Goal: Task Accomplishment & Management: Complete application form

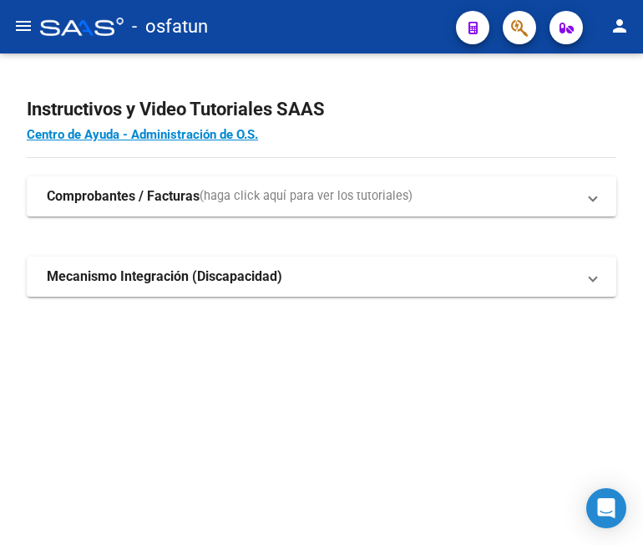
click at [15, 19] on mat-icon "menu" at bounding box center [23, 26] width 20 height 20
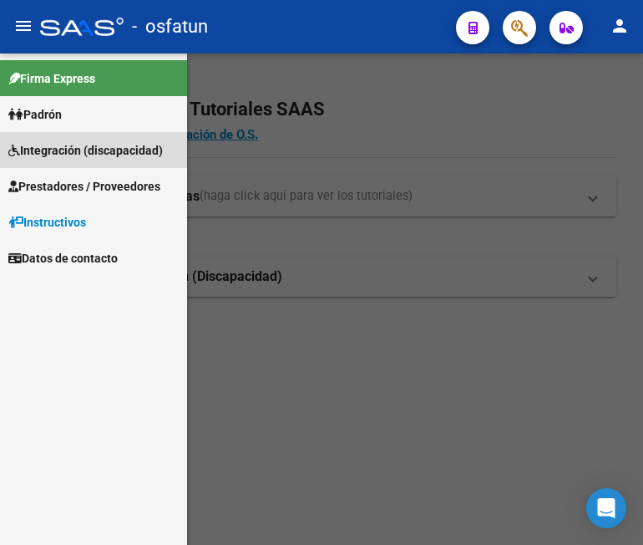
click at [71, 153] on span "Integración (discapacidad)" at bounding box center [85, 150] width 155 height 18
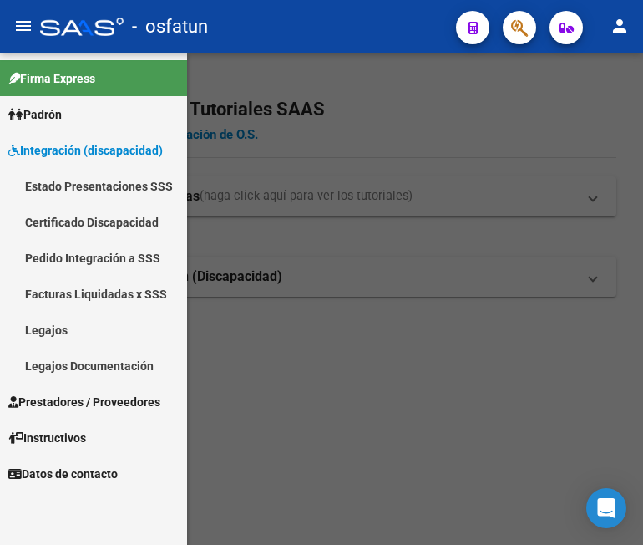
click at [80, 216] on link "Certificado Discapacidad" at bounding box center [93, 222] width 187 height 36
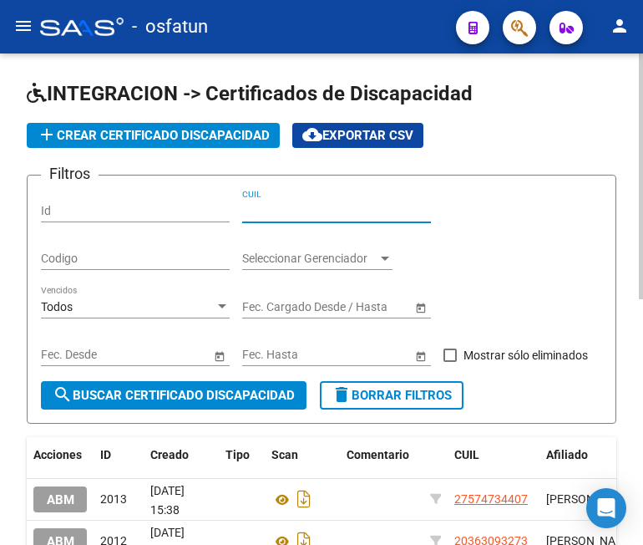
click at [312, 211] on input "CUIL" at bounding box center [336, 211] width 189 height 14
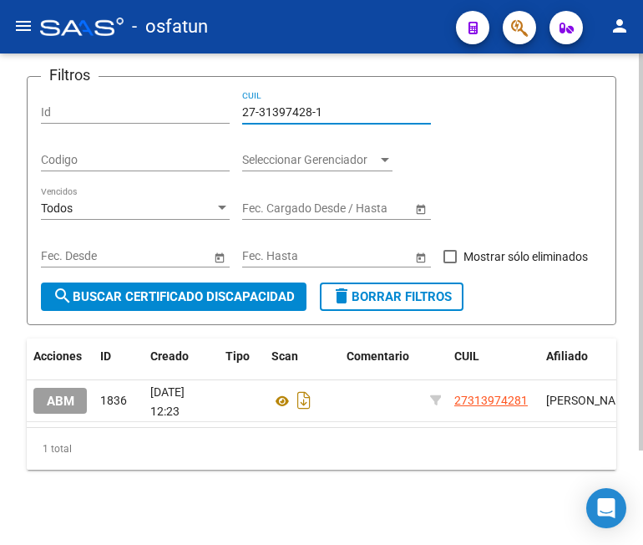
scroll to position [117, 0]
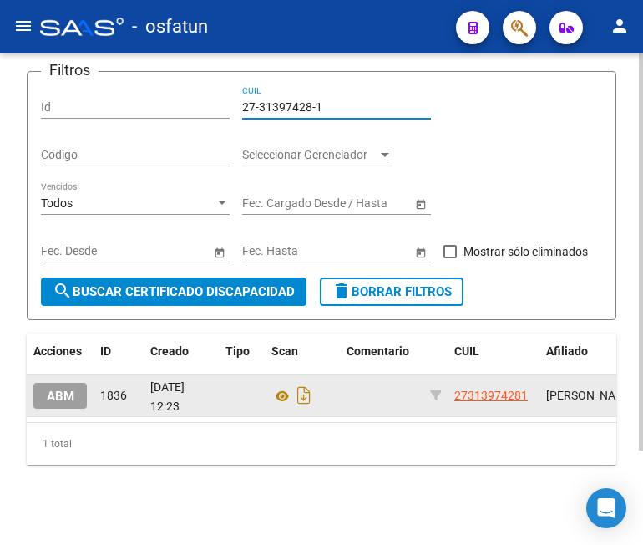
type input "27-31397428-1"
click at [54, 388] on span "ABM" at bounding box center [61, 395] width 28 height 15
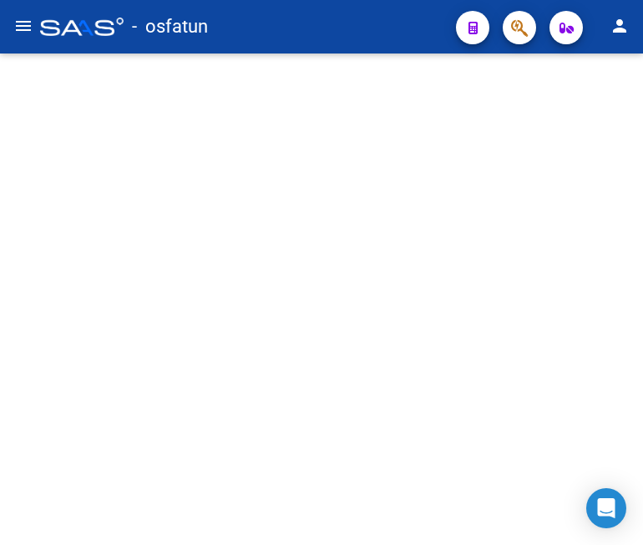
click at [54, 378] on mat-sidenav-content at bounding box center [321, 298] width 643 height 491
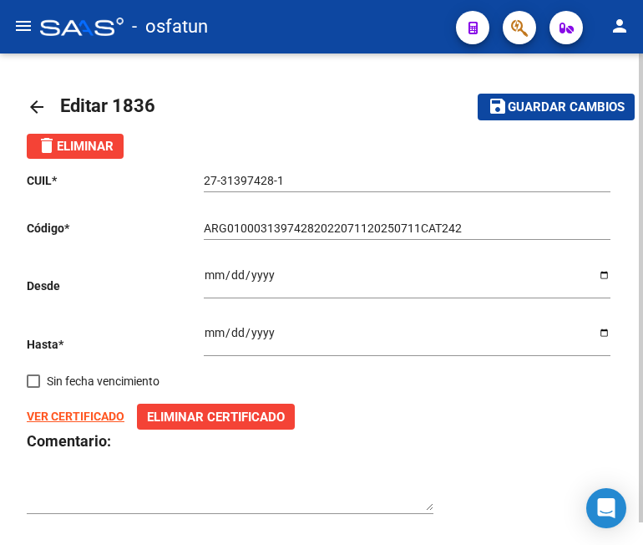
click at [237, 230] on input "ARG01000313974282022071120250711CAT242" at bounding box center [407, 228] width 407 height 14
type input "ARG01000313974282022071120260711CAT242"
click at [272, 332] on input "[DATE]" at bounding box center [407, 338] width 407 height 25
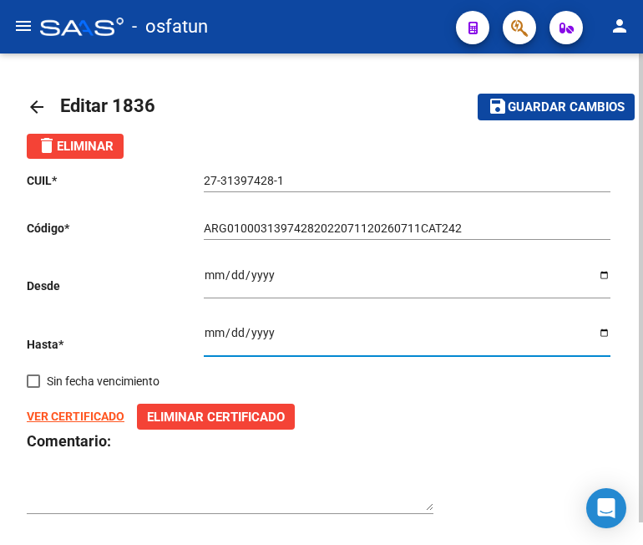
click at [271, 332] on input "[DATE]" at bounding box center [407, 338] width 407 height 25
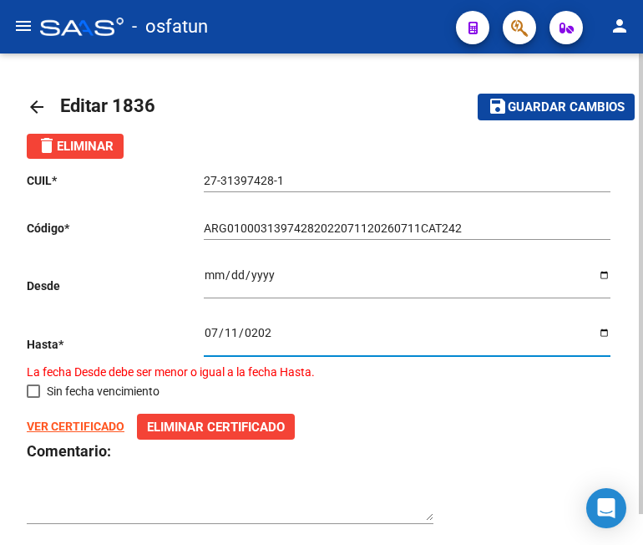
type input "[DATE]"
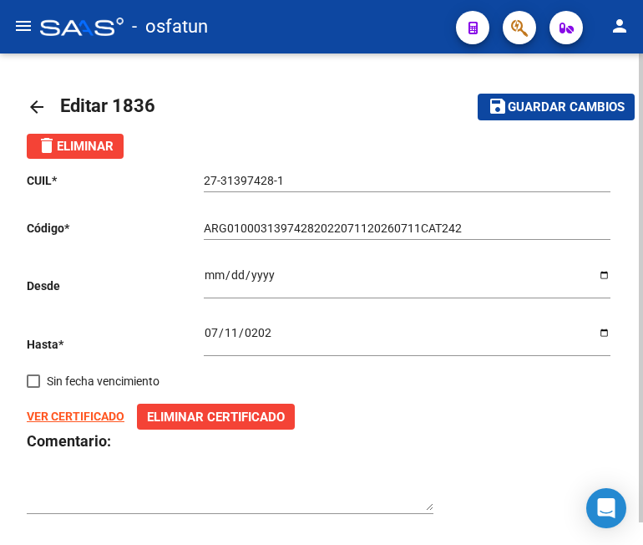
click at [76, 416] on strong "VER CERTIFICADO" at bounding box center [76, 415] width 98 height 13
click at [205, 413] on span "Eliminar Certificado" at bounding box center [216, 416] width 138 height 15
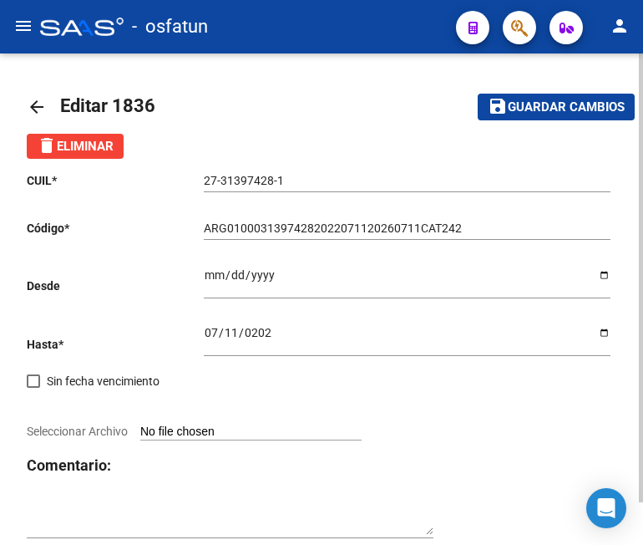
click at [212, 435] on input "Seleccionar Archivo" at bounding box center [250, 432] width 221 height 16
type input "C:\fakepath\CUD [PERSON_NAME].pdf"
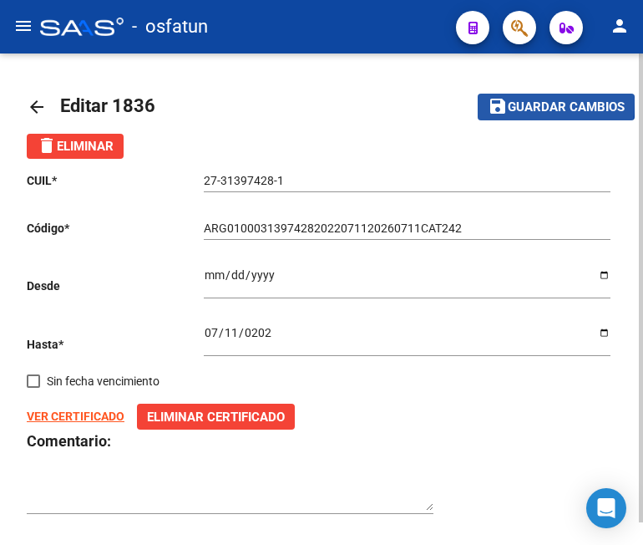
click at [524, 102] on span "Guardar cambios" at bounding box center [566, 107] width 117 height 15
click at [552, 107] on span "Guardar cambios" at bounding box center [566, 107] width 117 height 15
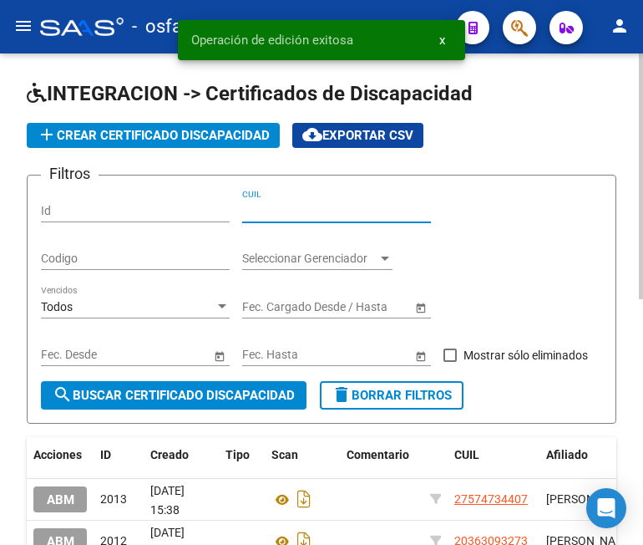
click at [319, 206] on input "CUIL" at bounding box center [336, 211] width 189 height 14
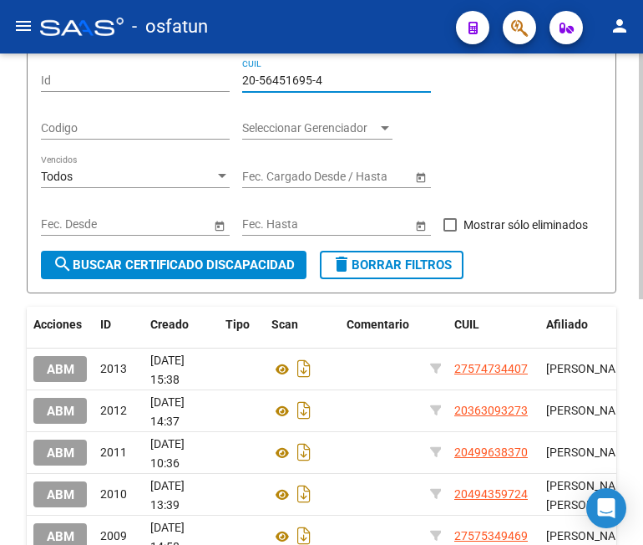
scroll to position [167, 0]
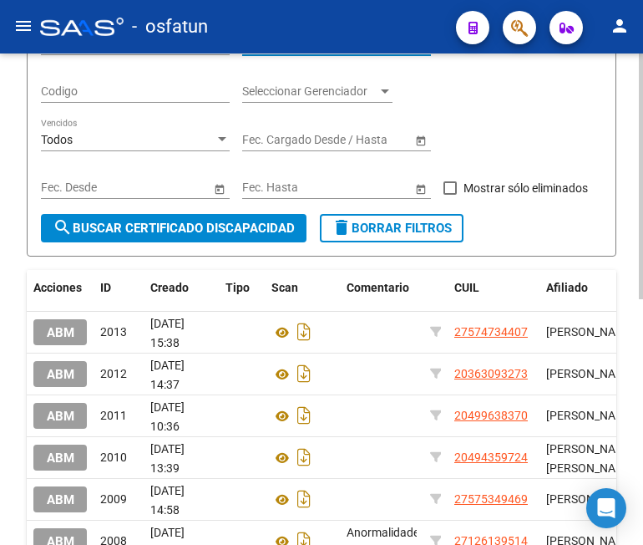
type input "20-56451695-4"
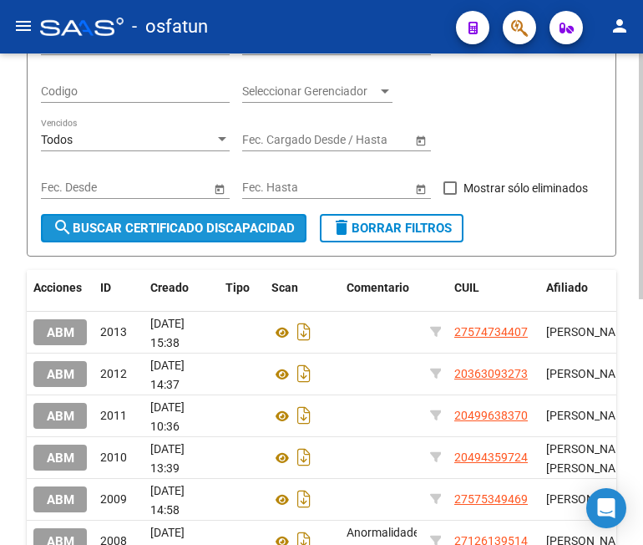
click at [254, 227] on span "search Buscar Certificado Discapacidad" at bounding box center [174, 228] width 242 height 15
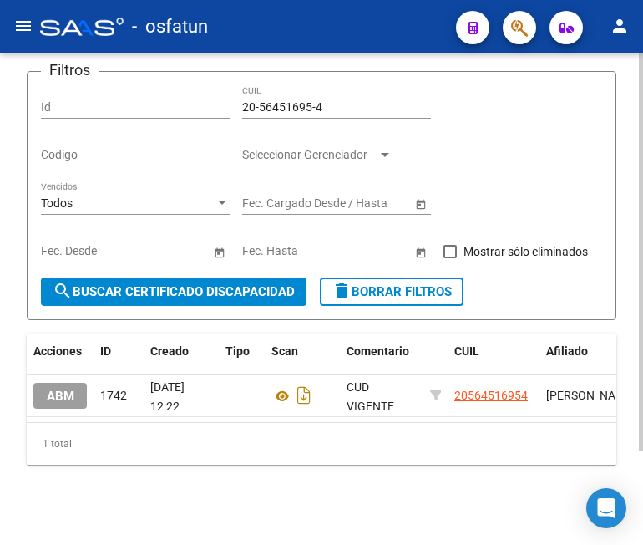
scroll to position [117, 0]
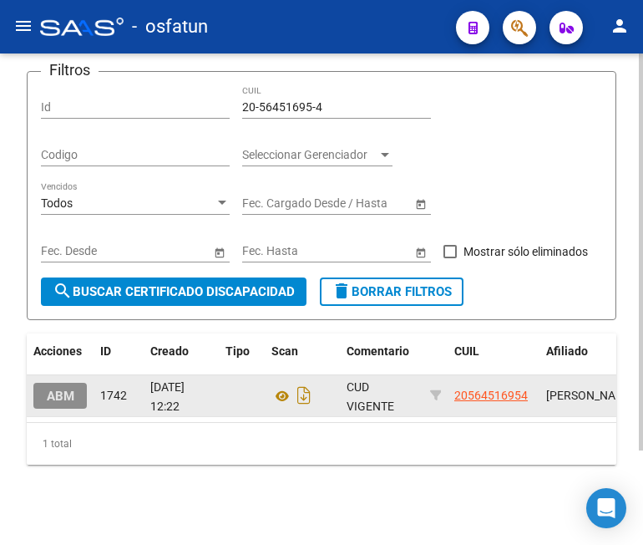
click at [53, 388] on span "ABM" at bounding box center [61, 395] width 28 height 15
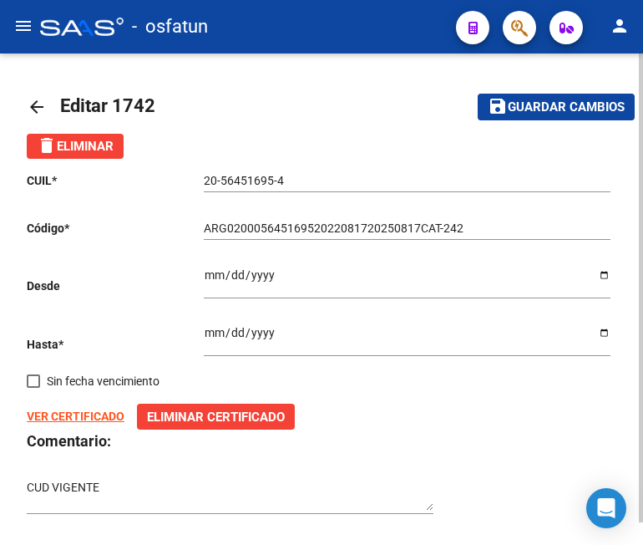
click at [322, 230] on input "ARG02000564516952022081720250817CAT-242" at bounding box center [407, 228] width 407 height 14
type input "ARG020005645169520250814-20310814CAT-242"
type input "[DATE]"
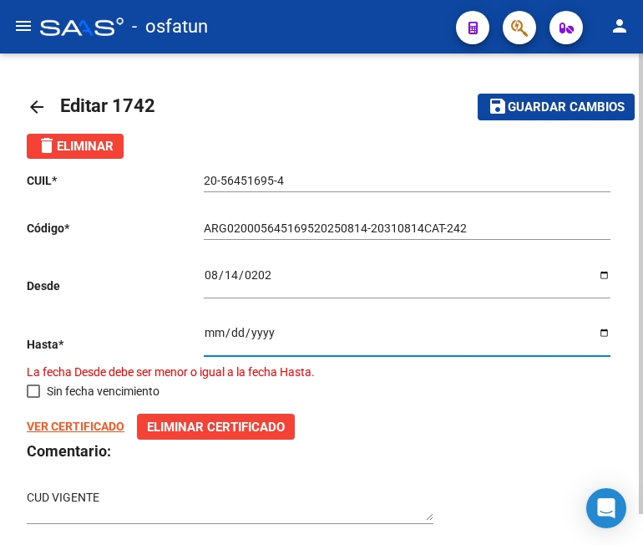
type input "[DATE]"
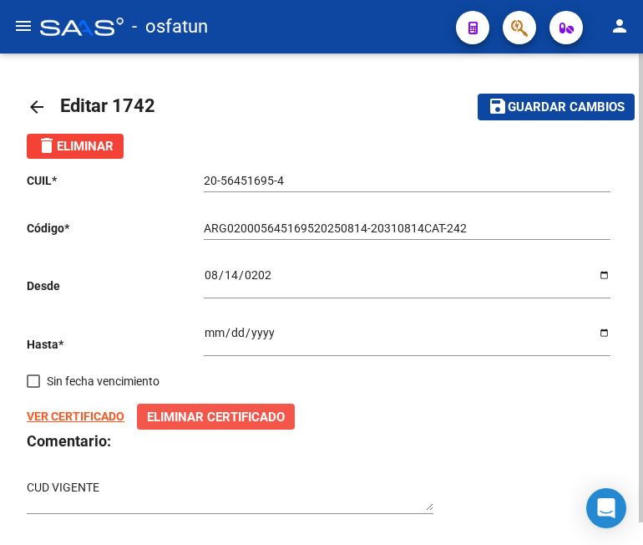
click at [220, 410] on span "Eliminar Certificado" at bounding box center [216, 416] width 138 height 15
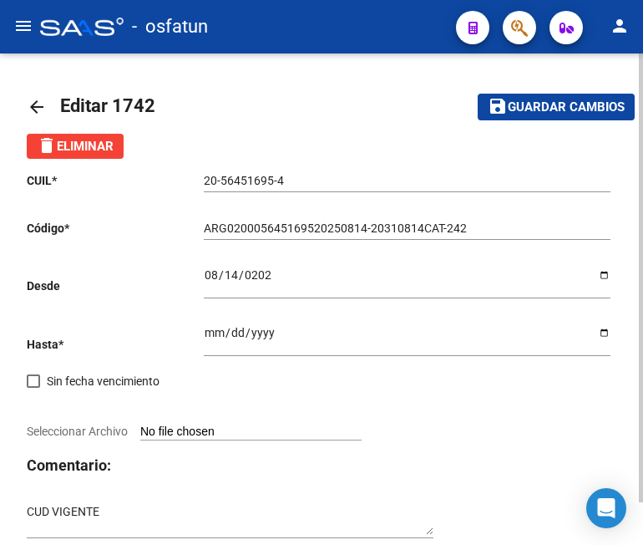
click at [205, 433] on input "Seleccionar Archivo" at bounding box center [250, 432] width 221 height 16
type input "C:\fakepath\CUD [PERSON_NAME] .pdf"
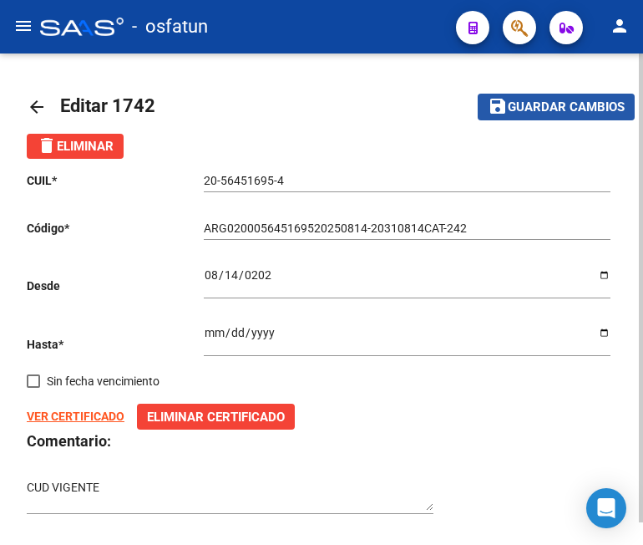
click at [559, 98] on button "save Guardar cambios" at bounding box center [556, 107] width 157 height 26
type input "ARG02000564516952025081420310814CAT-242"
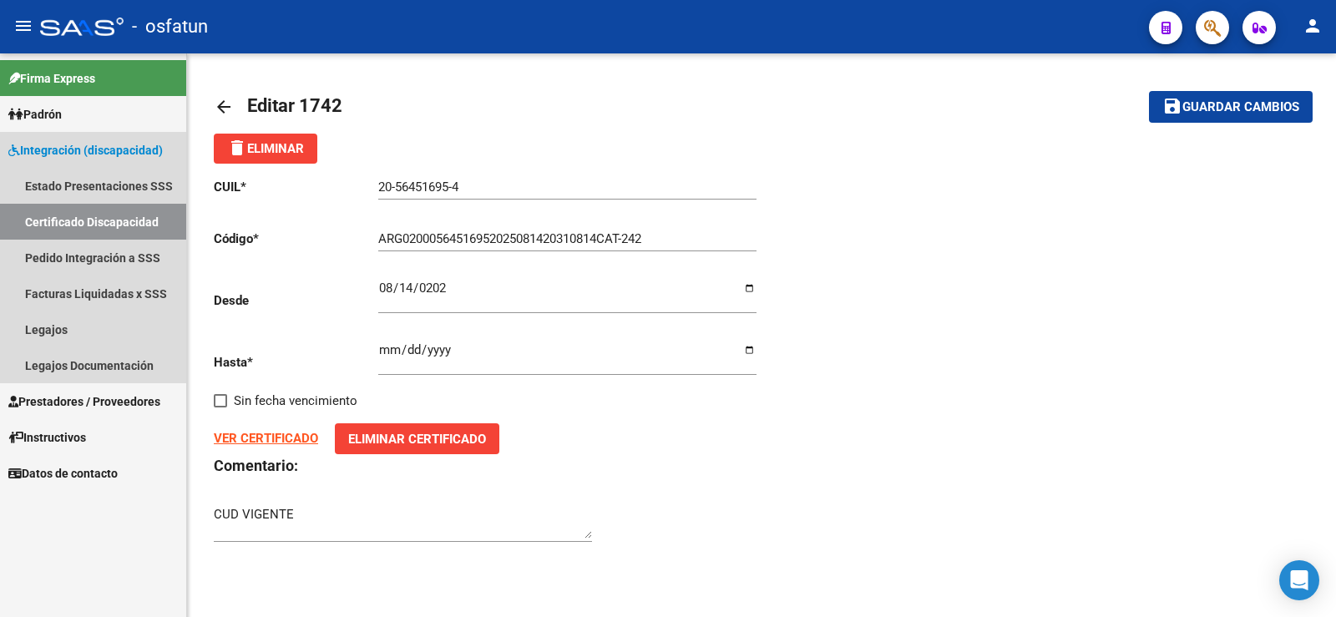
click at [148, 220] on link "Certificado Discapacidad" at bounding box center [93, 222] width 186 height 36
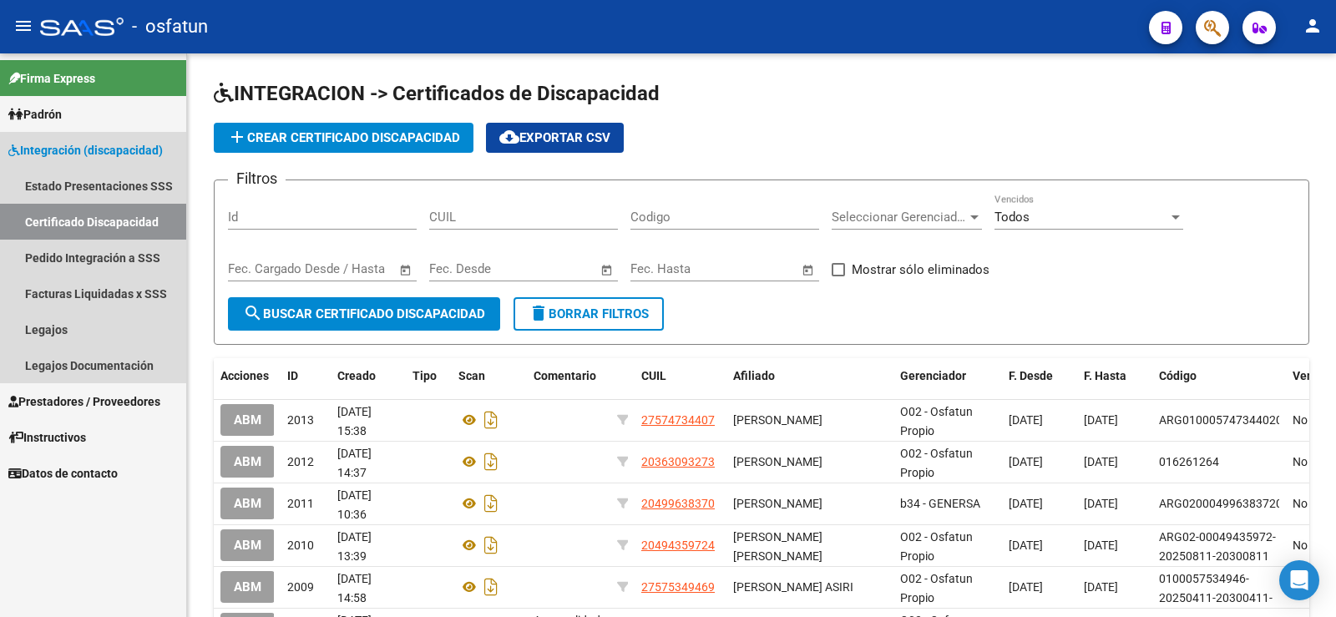
click at [148, 220] on link "Certificado Discapacidad" at bounding box center [93, 222] width 186 height 36
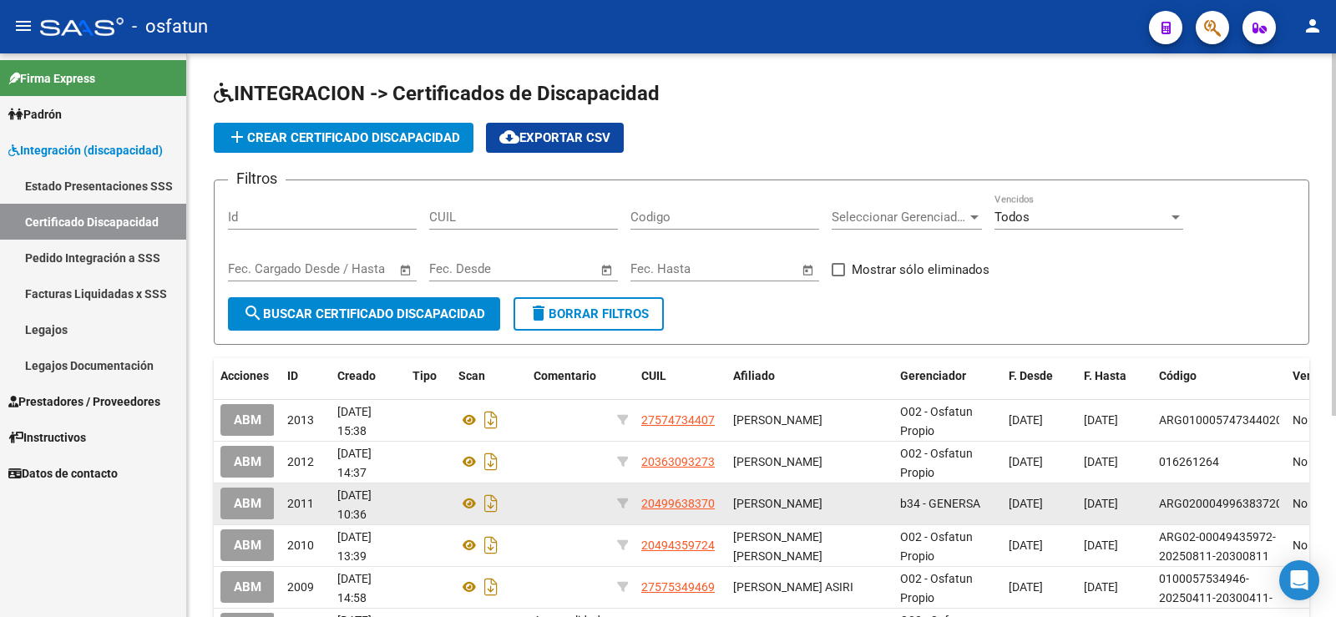
click at [551, 524] on datatable-body-cell at bounding box center [569, 504] width 84 height 41
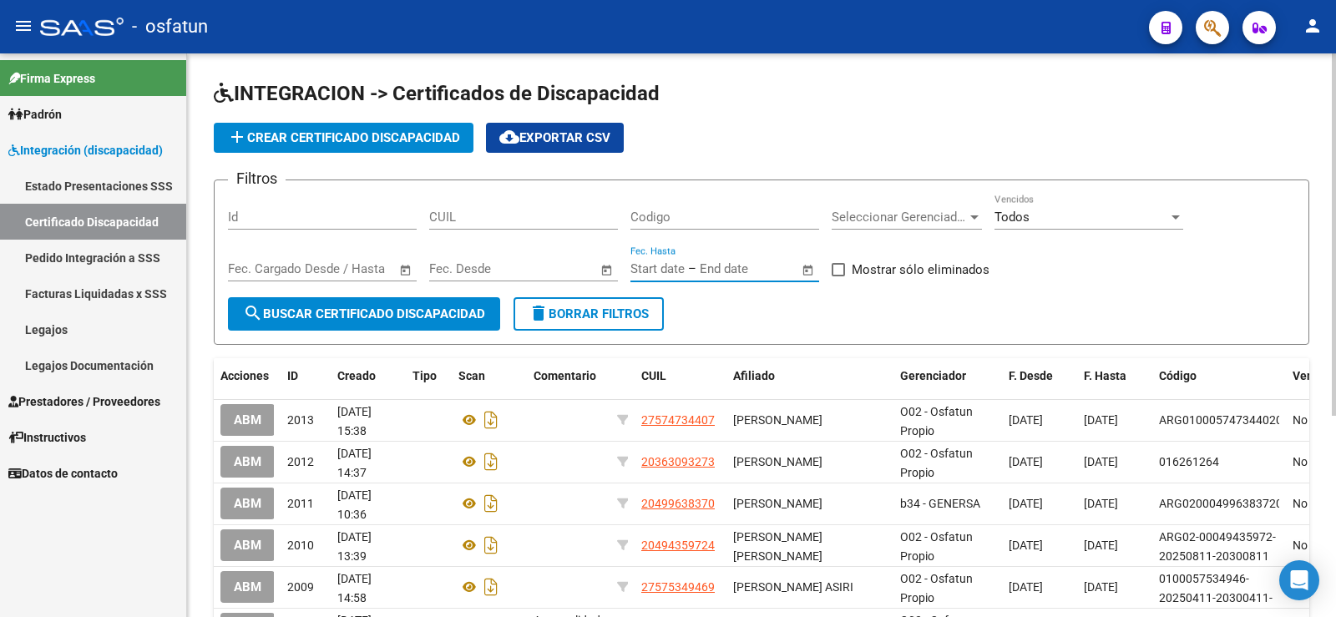
click at [642, 271] on input "text" at bounding box center [740, 268] width 81 height 15
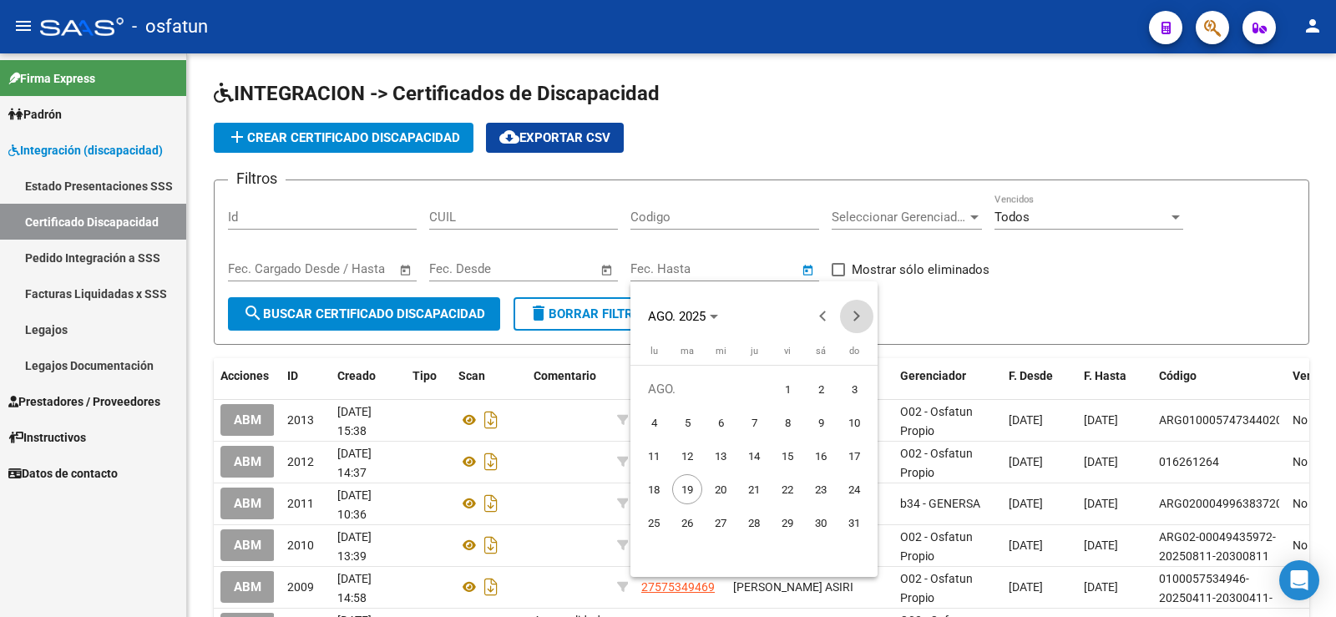
click at [642, 317] on button "Next month" at bounding box center [856, 316] width 33 height 33
click at [642, 544] on span "30" at bounding box center [687, 556] width 30 height 30
click at [365, 320] on div at bounding box center [668, 308] width 1336 height 617
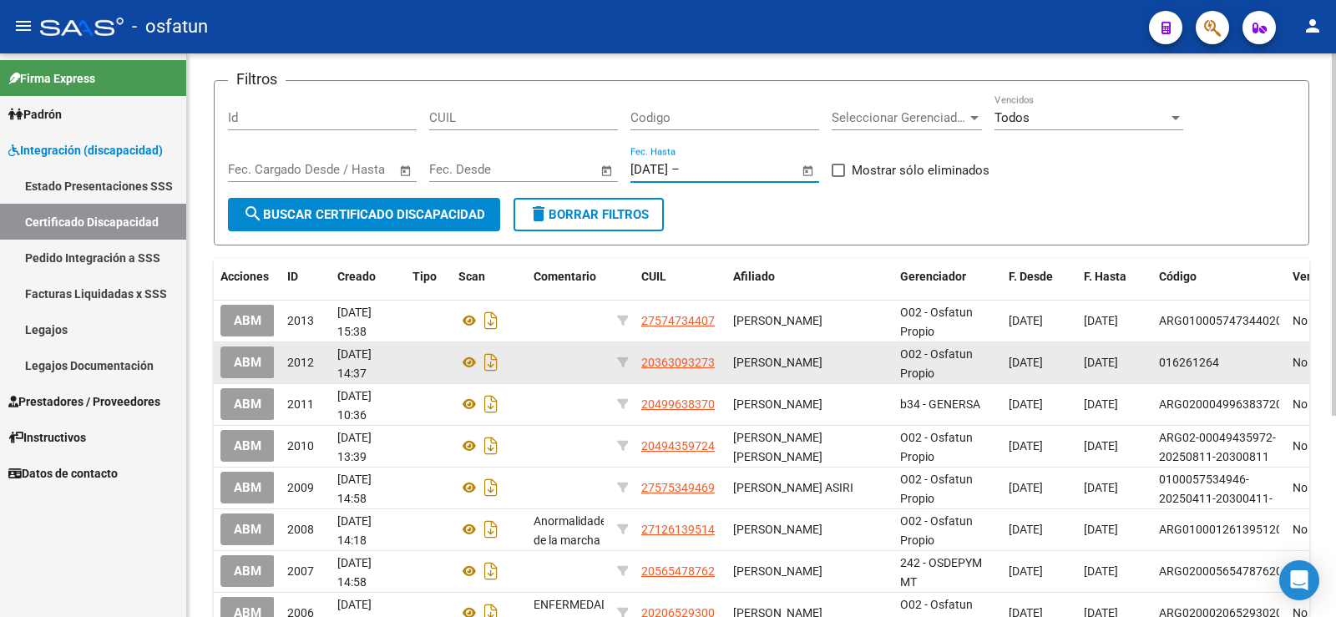
scroll to position [84, 0]
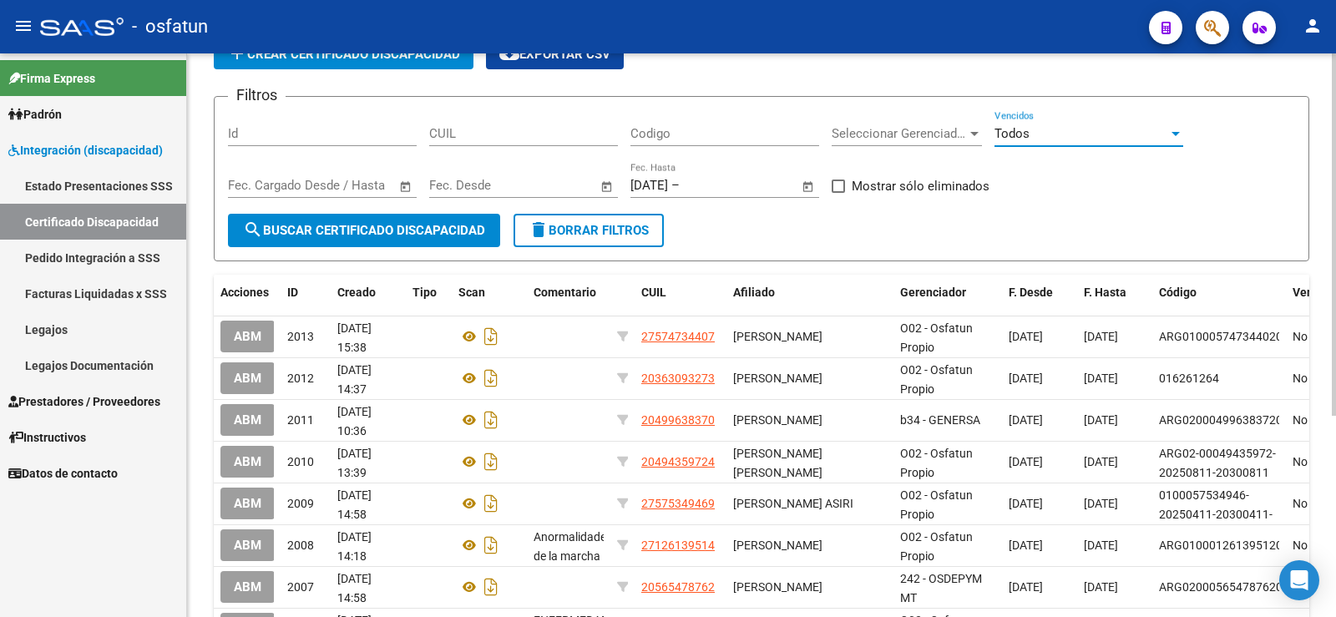
click at [642, 132] on div at bounding box center [1176, 134] width 8 height 4
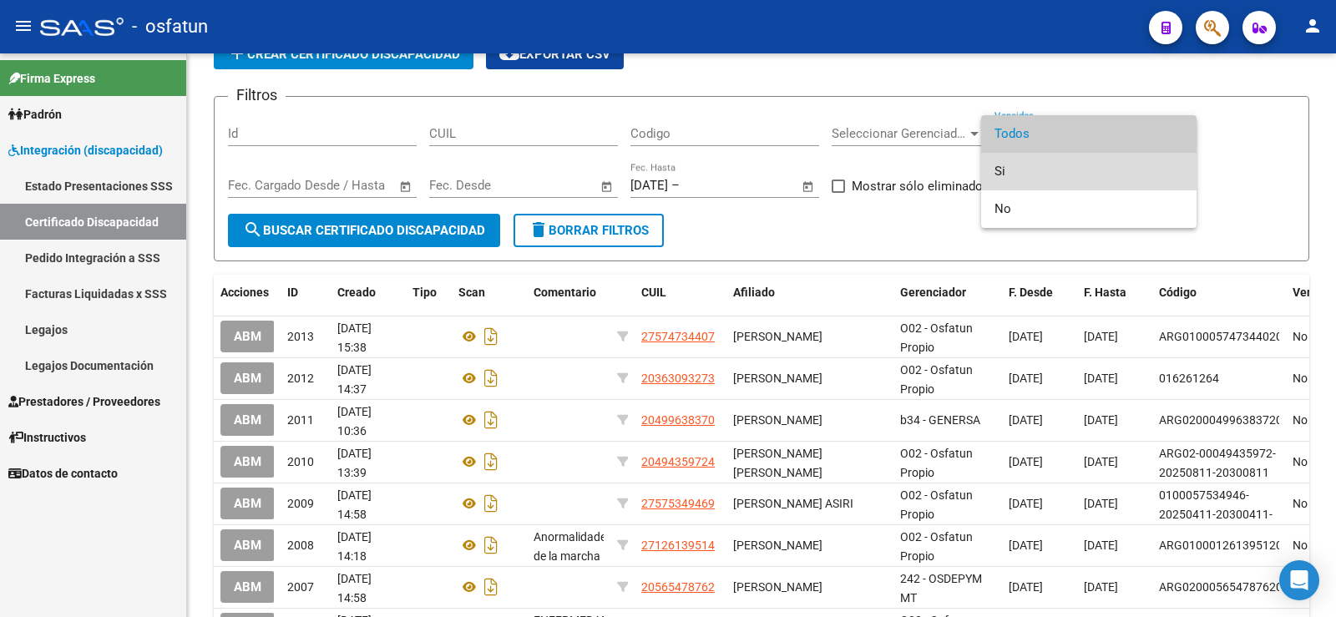
click at [642, 166] on span "Si" at bounding box center [1089, 172] width 189 height 38
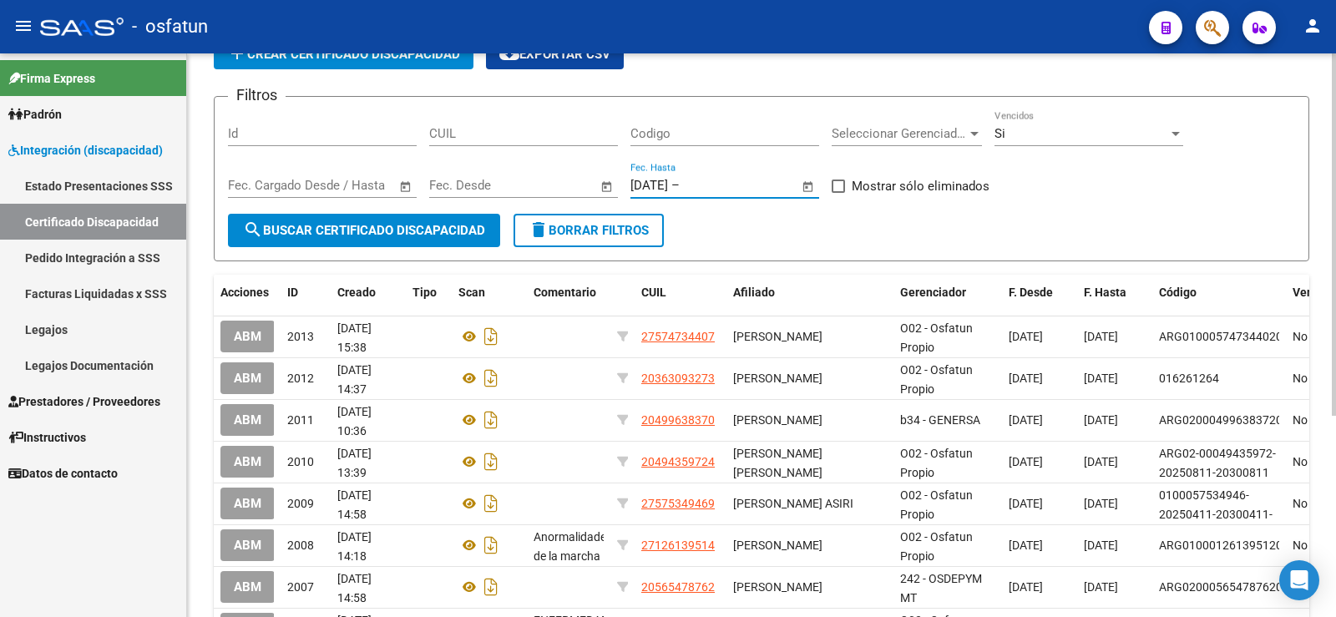
drag, startPoint x: 712, startPoint y: 182, endPoint x: 553, endPoint y: 177, distance: 159.6
click at [553, 177] on div "Filtros Id CUIL Codigo Seleccionar Gerenciador Seleccionar Gerenciador Si Venci…" at bounding box center [761, 162] width 1067 height 104
type input "3"
click at [642, 135] on div "Si" at bounding box center [1082, 133] width 174 height 15
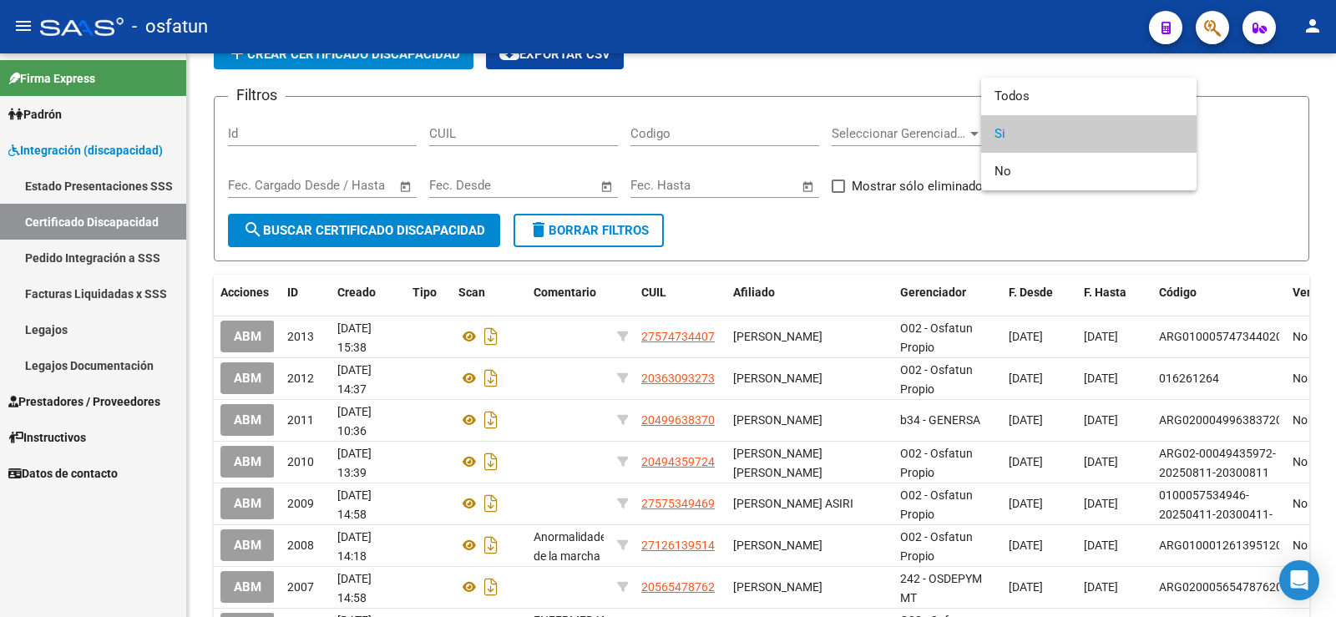
click at [321, 232] on div at bounding box center [668, 308] width 1336 height 617
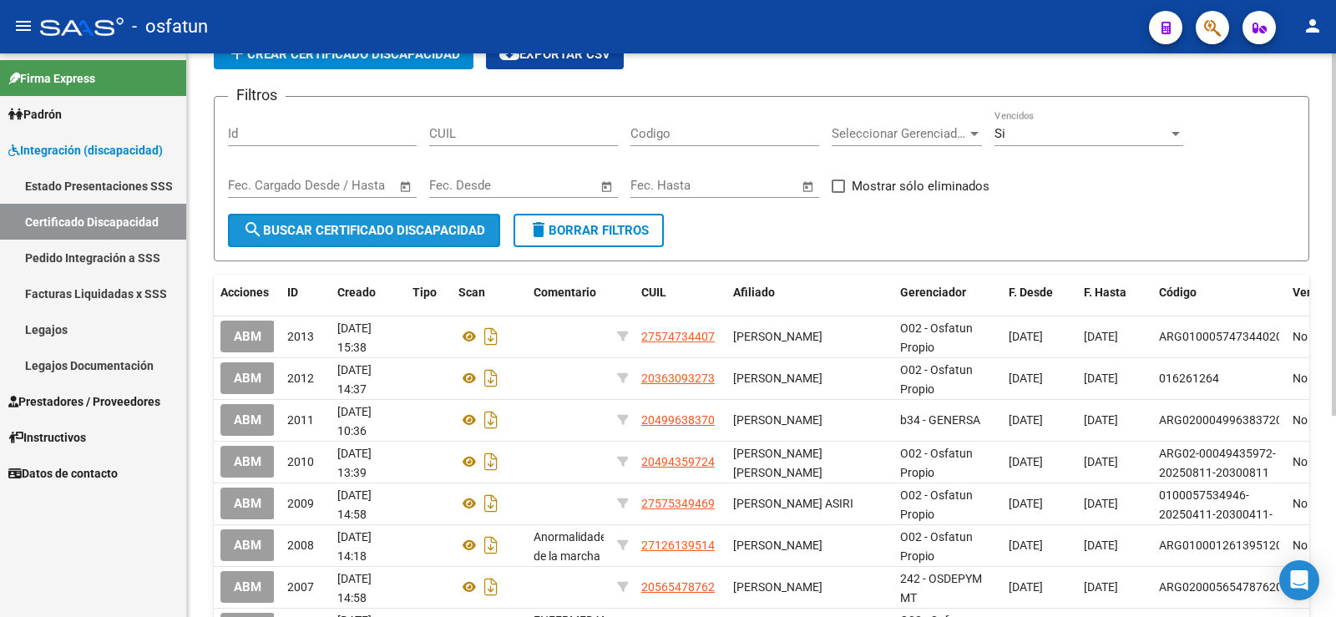
click at [379, 234] on span "search Buscar Certificado Discapacidad" at bounding box center [364, 230] width 242 height 15
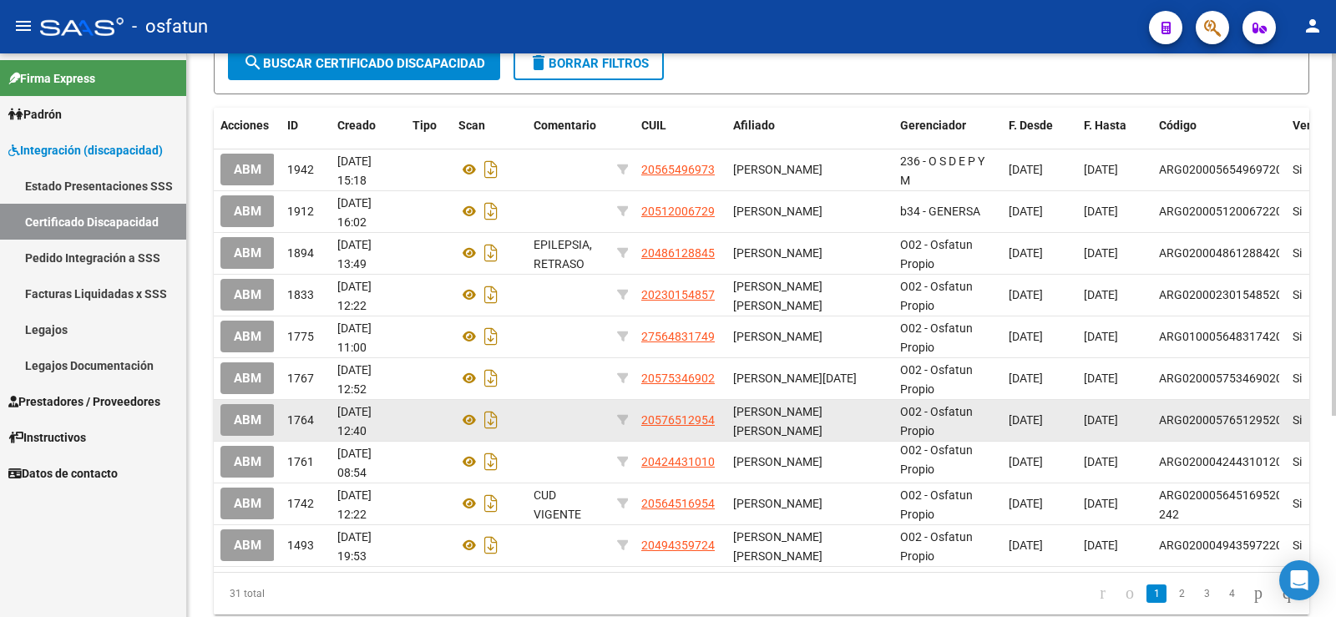
scroll to position [314, 0]
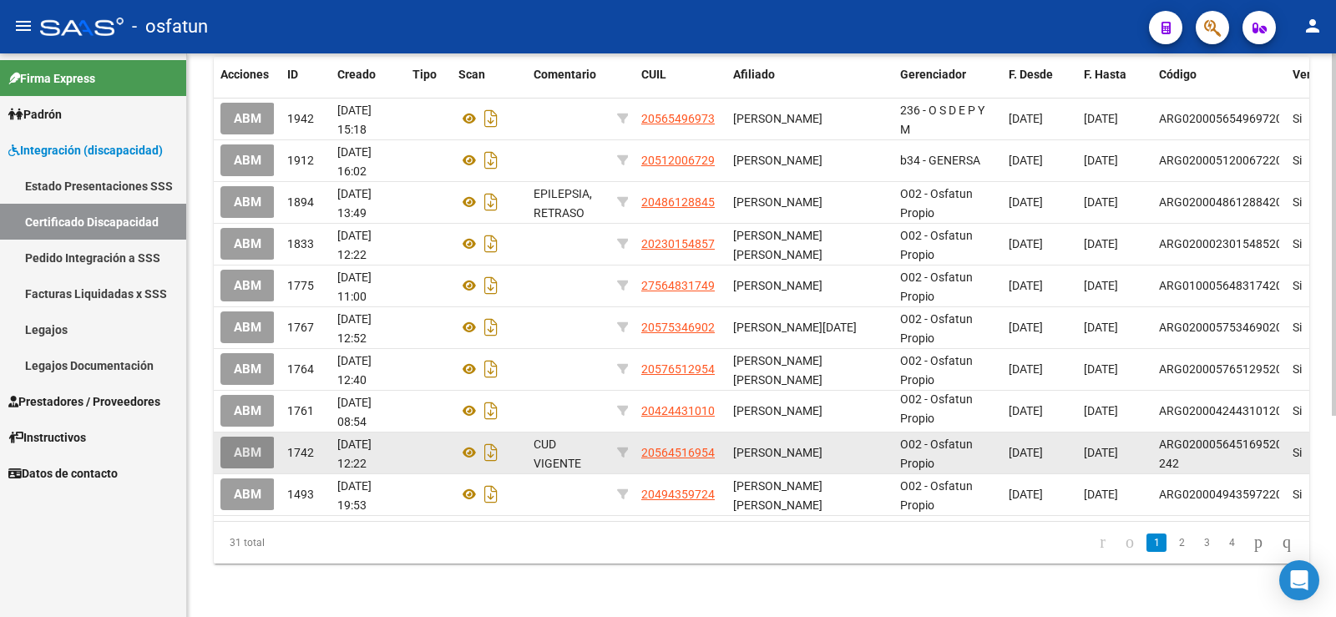
click at [243, 446] on span "ABM" at bounding box center [248, 453] width 28 height 15
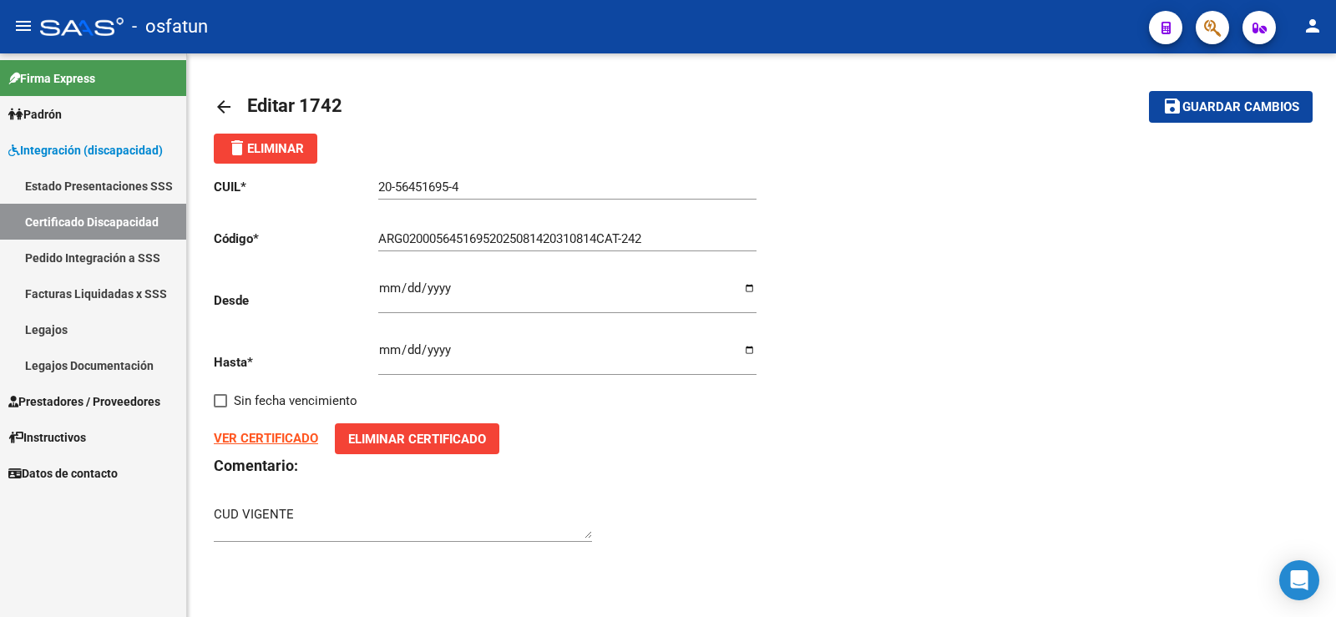
click at [452, 352] on input "[DATE]" at bounding box center [567, 356] width 378 height 27
click at [449, 349] on input "[DATE]" at bounding box center [567, 356] width 378 height 27
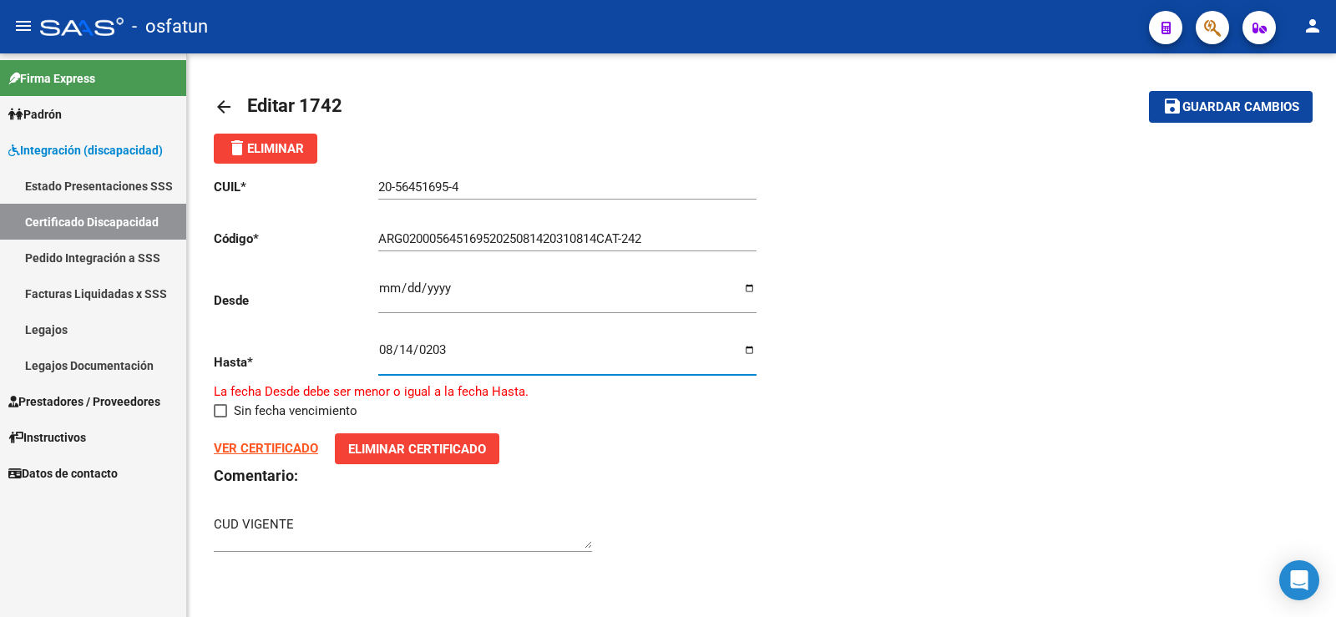
type input "[DATE]"
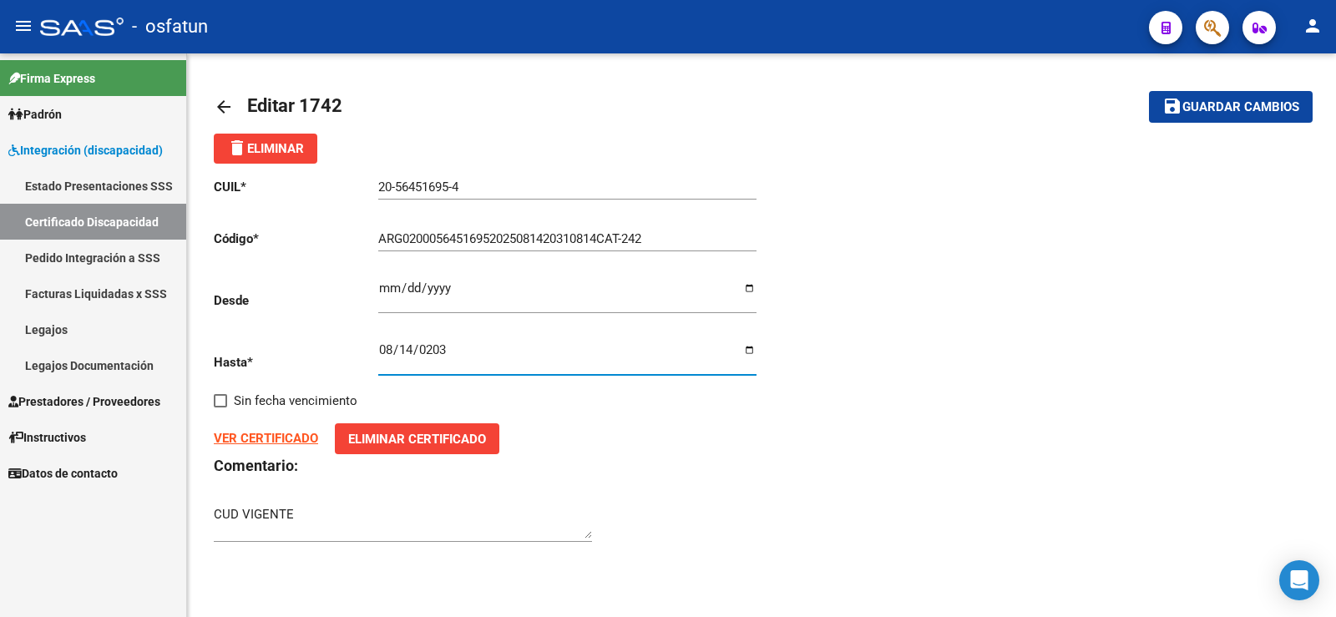
click at [449, 349] on input "[DATE]" at bounding box center [567, 356] width 378 height 27
click at [492, 371] on div "[DATE] Ingresar fec. Hasta" at bounding box center [567, 352] width 378 height 47
click at [523, 392] on div "CUIL * 20-56451695-4 Ingresar el CUIL Código * ARG02000564516952025081420310814…" at bounding box center [488, 361] width 548 height 394
click at [297, 438] on strong "VER CERTIFICADO" at bounding box center [266, 438] width 104 height 15
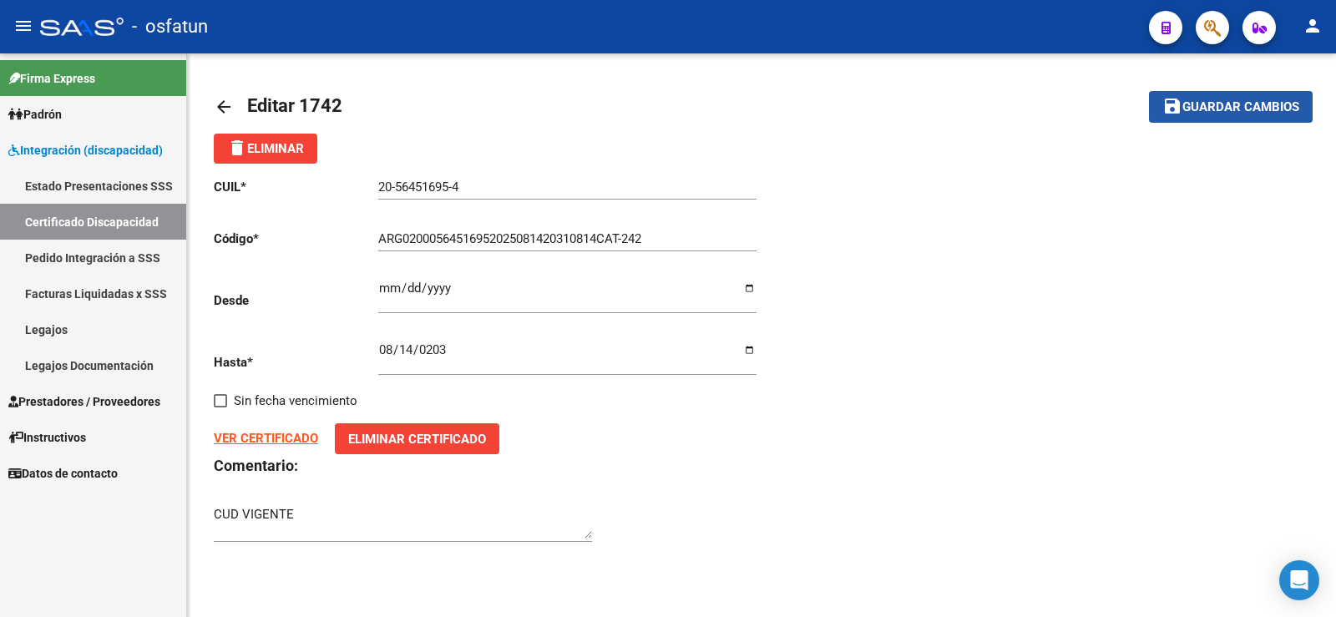
click at [642, 111] on span "Guardar cambios" at bounding box center [1241, 107] width 117 height 15
type input "ARG02000564516952025081420310814CAT242"
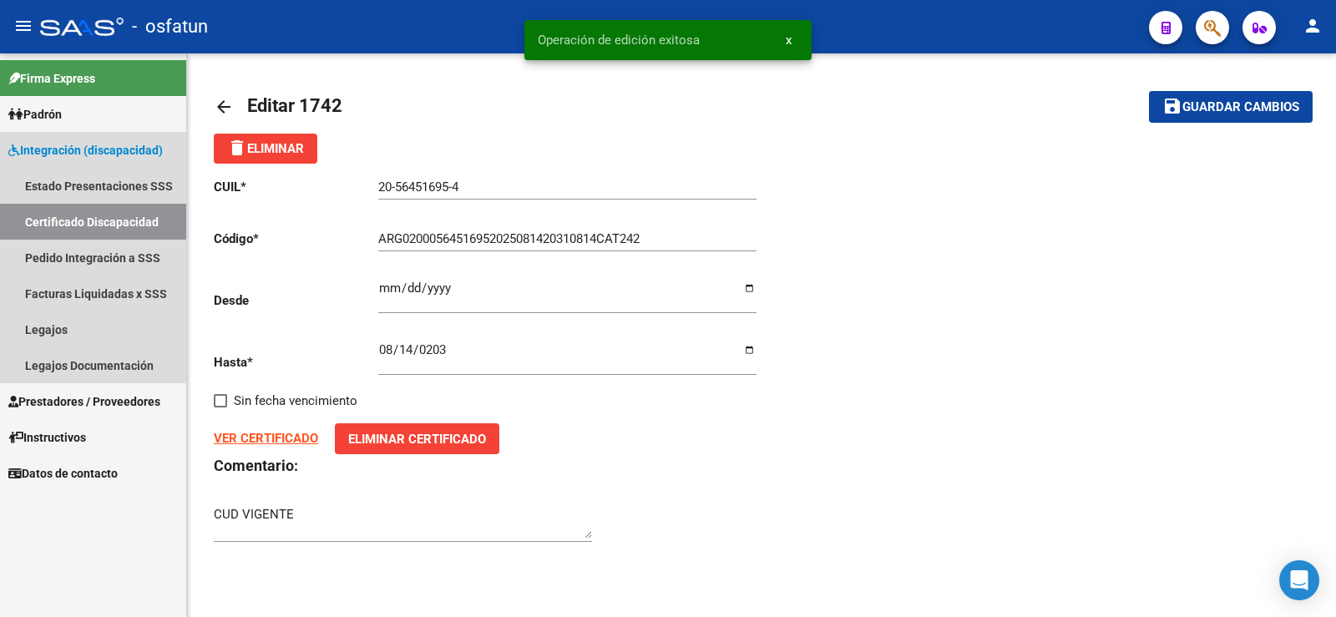
click at [112, 217] on link "Certificado Discapacidad" at bounding box center [93, 222] width 186 height 36
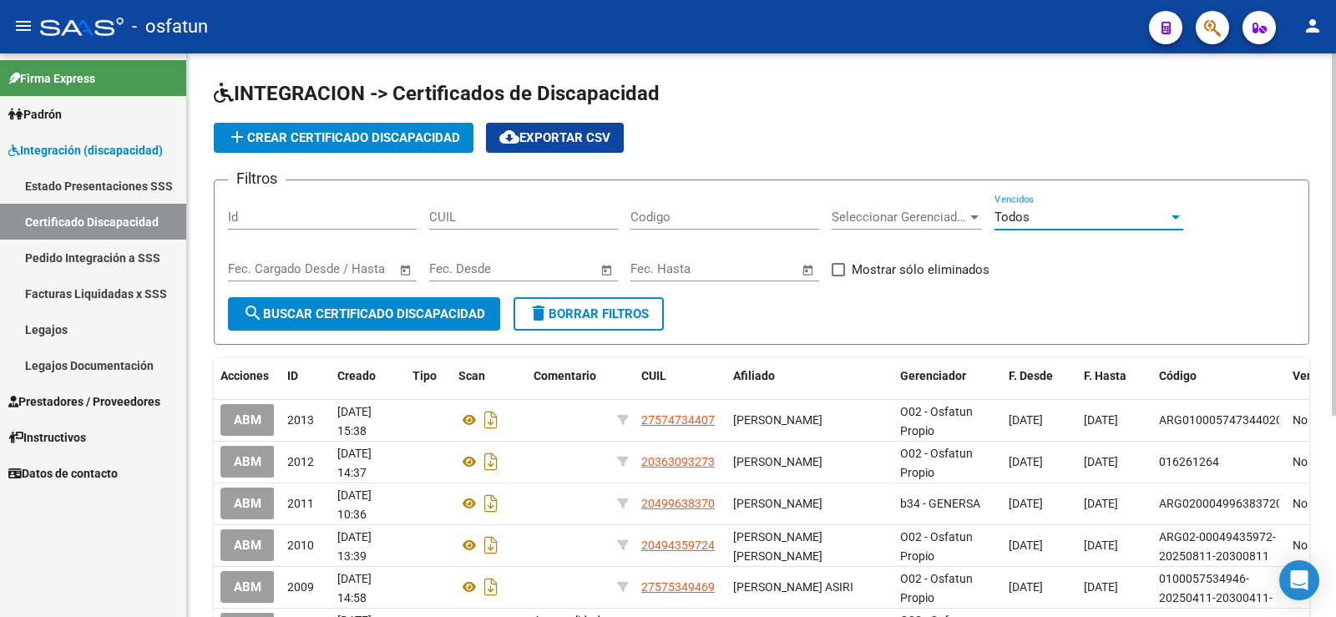
click at [642, 218] on div at bounding box center [1176, 217] width 8 height 4
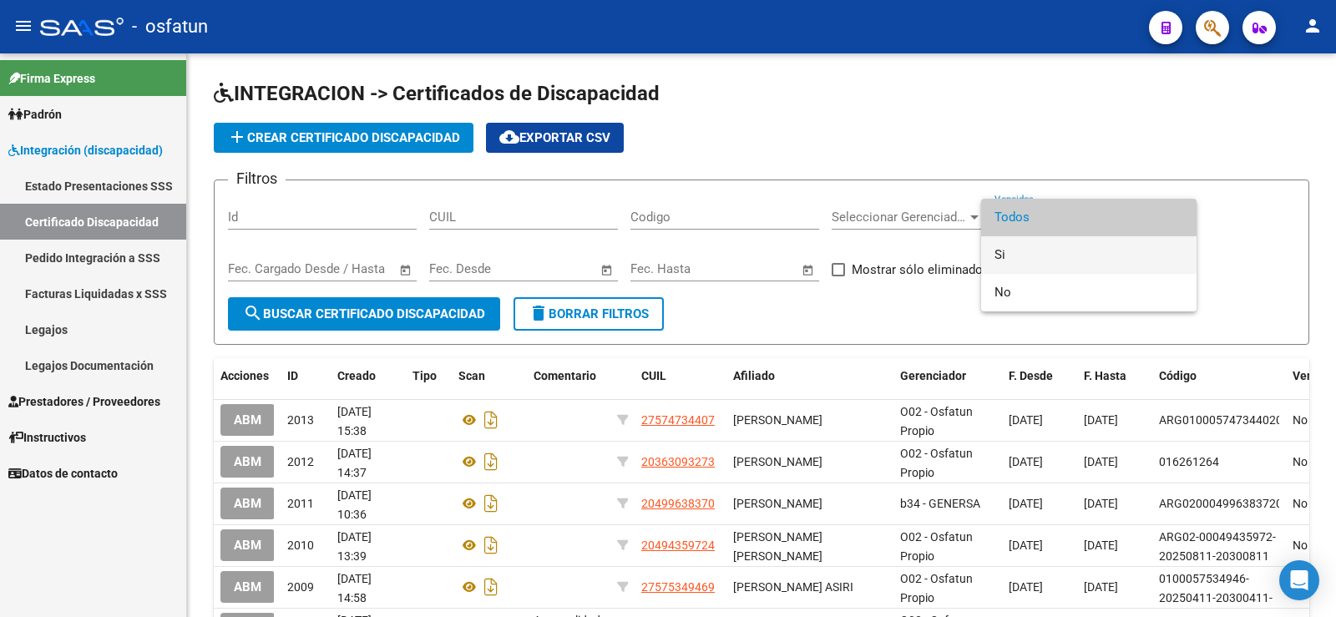
click at [642, 248] on span "Si" at bounding box center [1089, 255] width 189 height 38
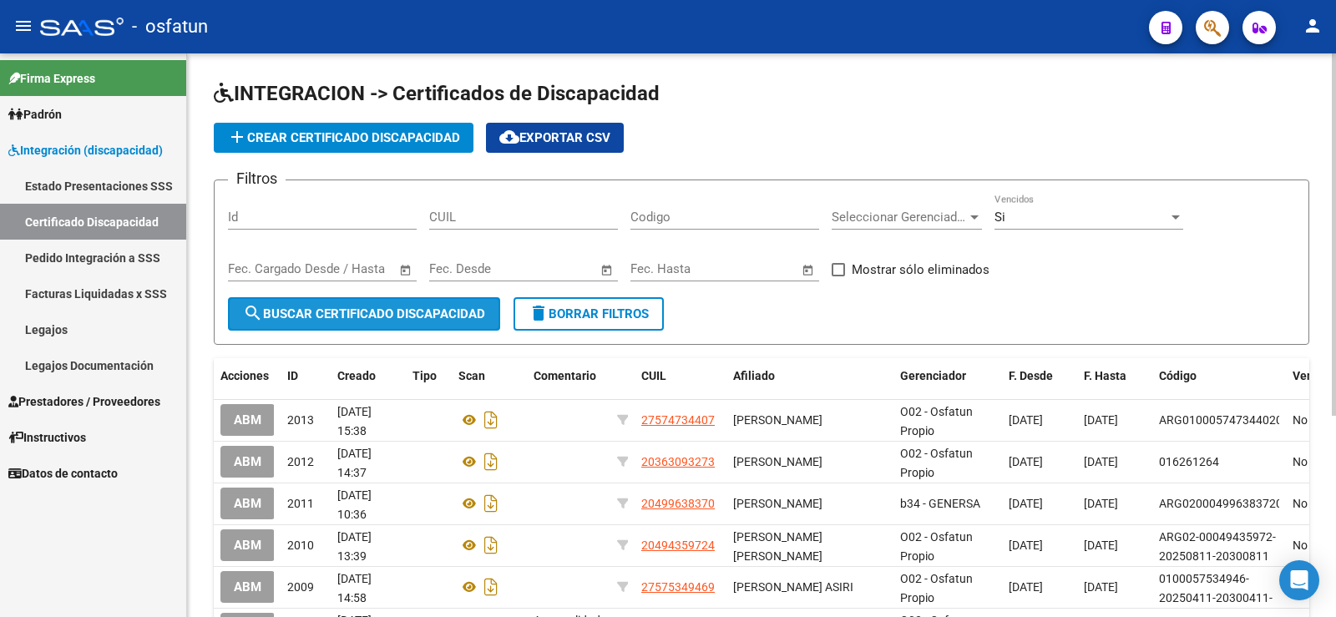
click at [384, 312] on span "search Buscar Certificado Discapacidad" at bounding box center [364, 314] width 242 height 15
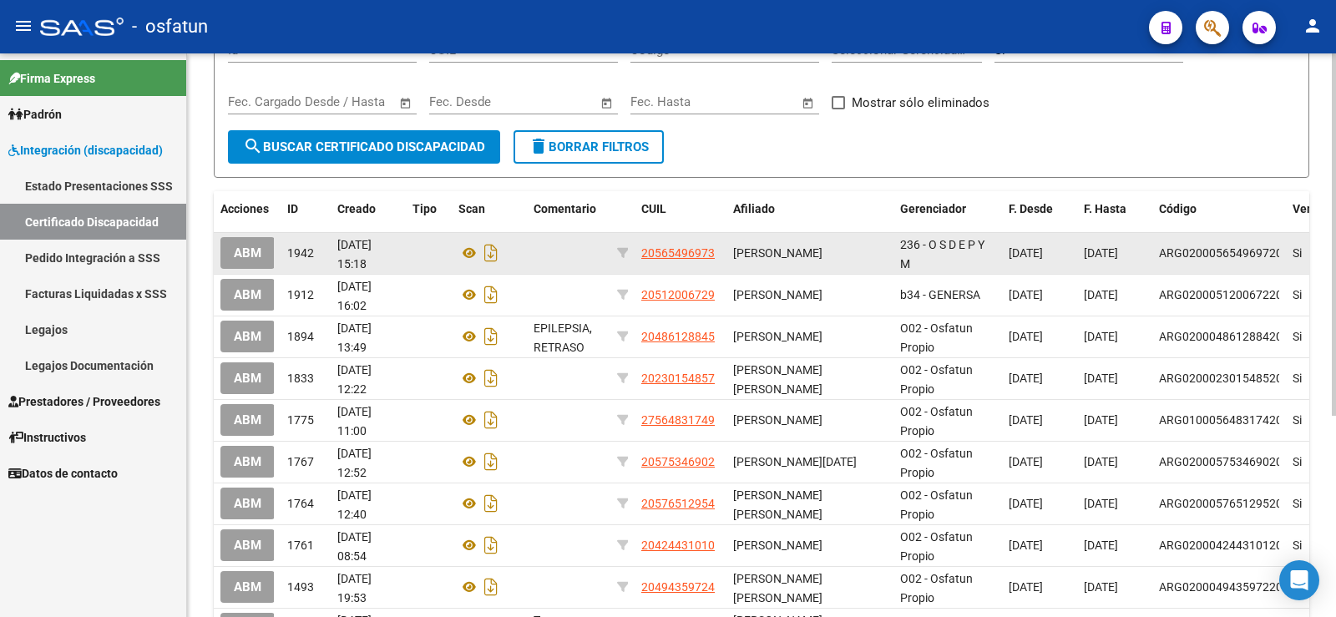
scroll to position [251, 0]
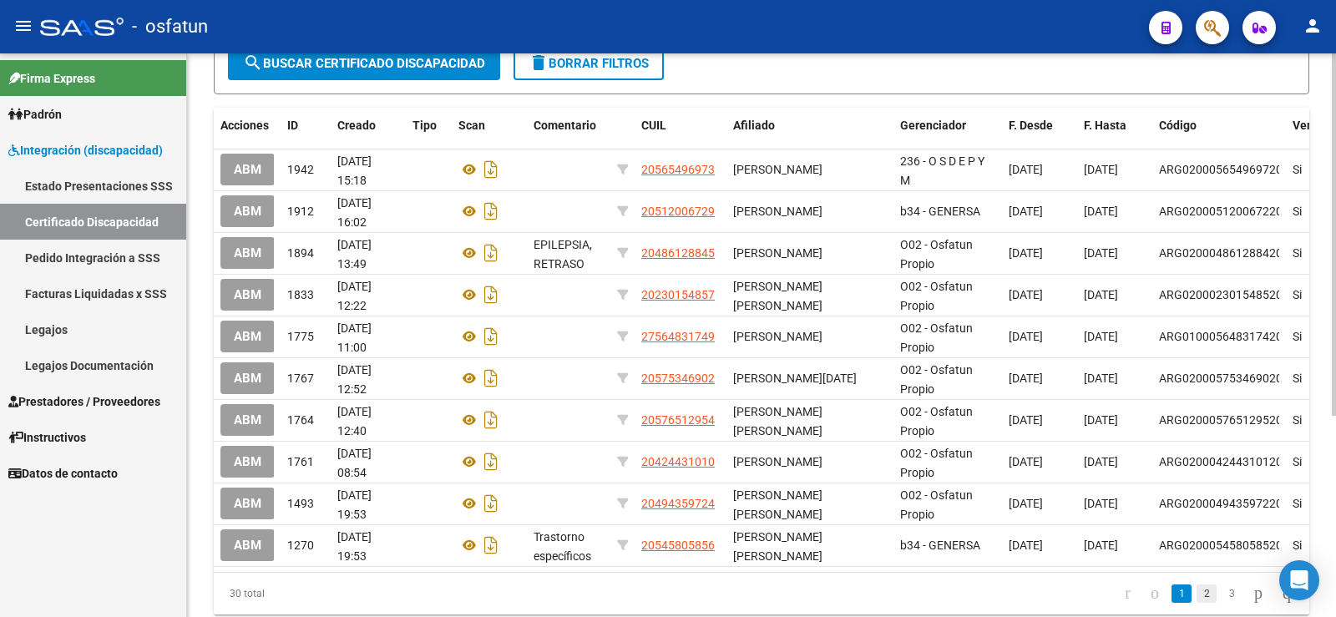
click at [642, 544] on link "2" at bounding box center [1207, 594] width 20 height 18
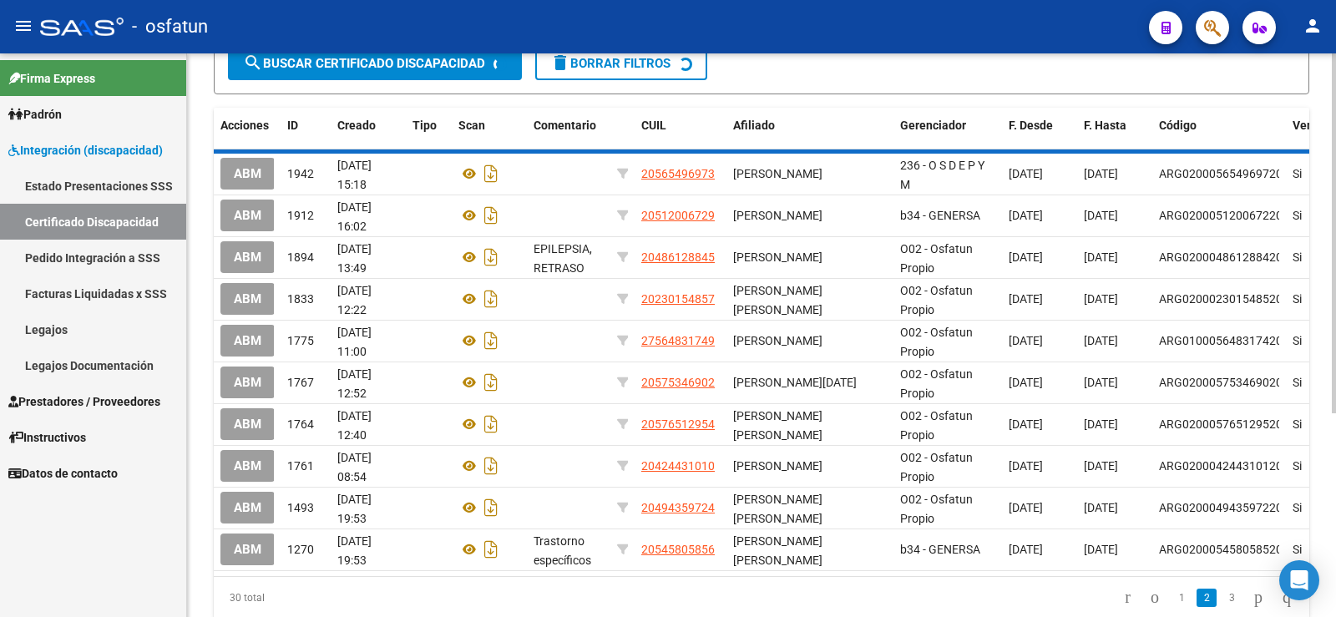
scroll to position [252, 0]
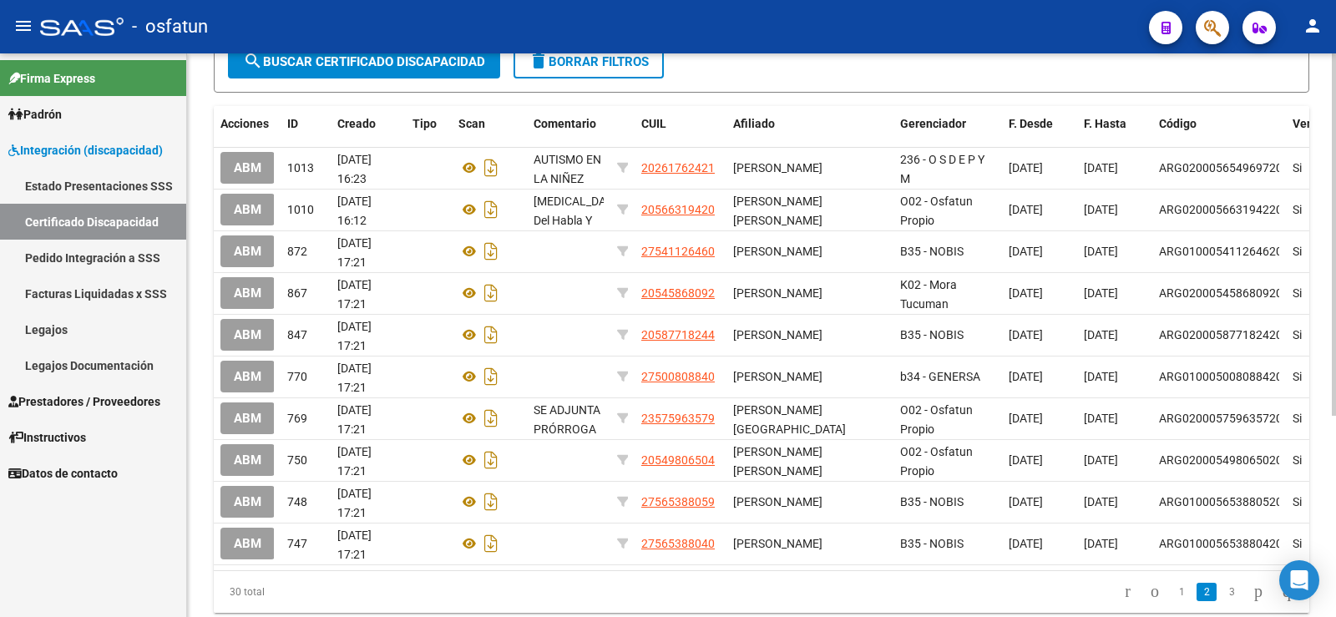
click at [642, 544] on link "2" at bounding box center [1207, 592] width 20 height 18
click at [642, 544] on link "3" at bounding box center [1232, 592] width 20 height 18
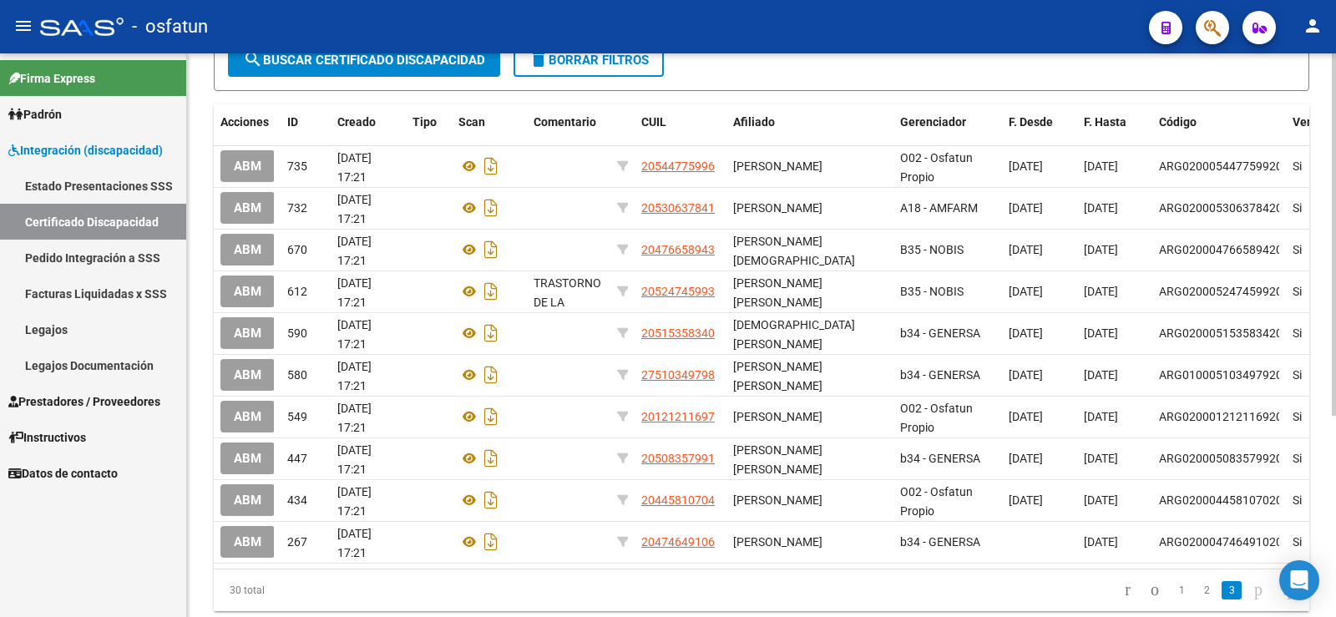
click at [642, 544] on icon "go to next page" at bounding box center [1258, 590] width 13 height 20
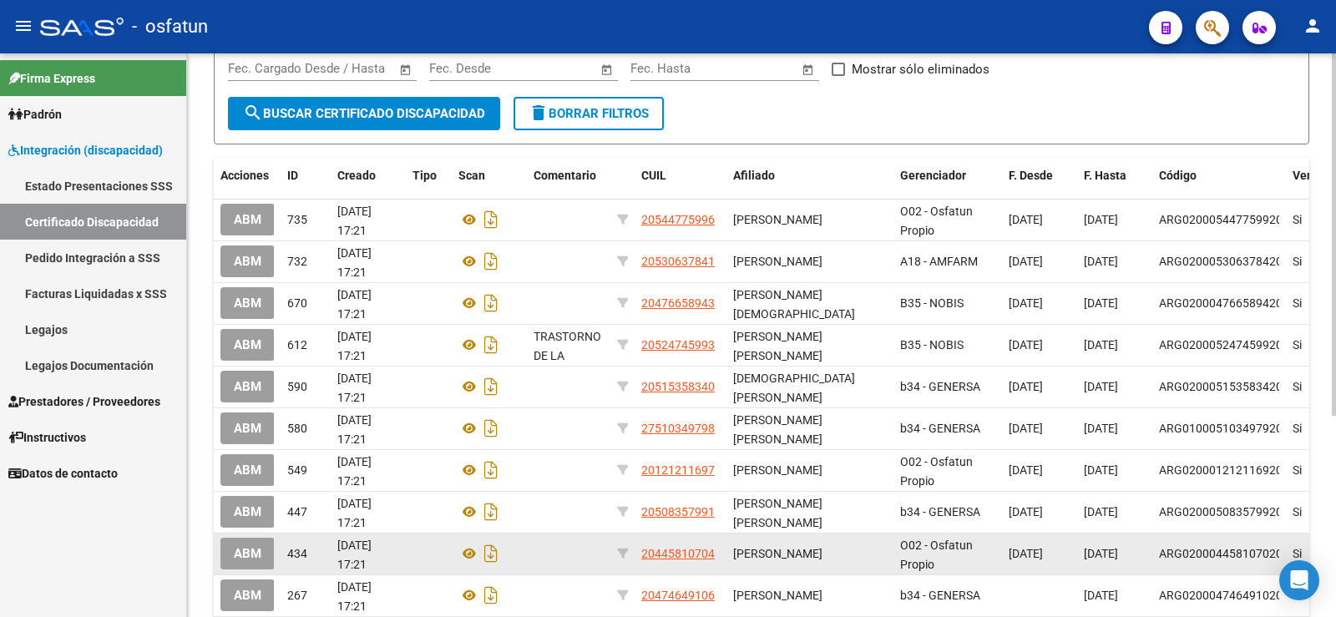
scroll to position [0, 0]
